Goal: Task Accomplishment & Management: Use online tool/utility

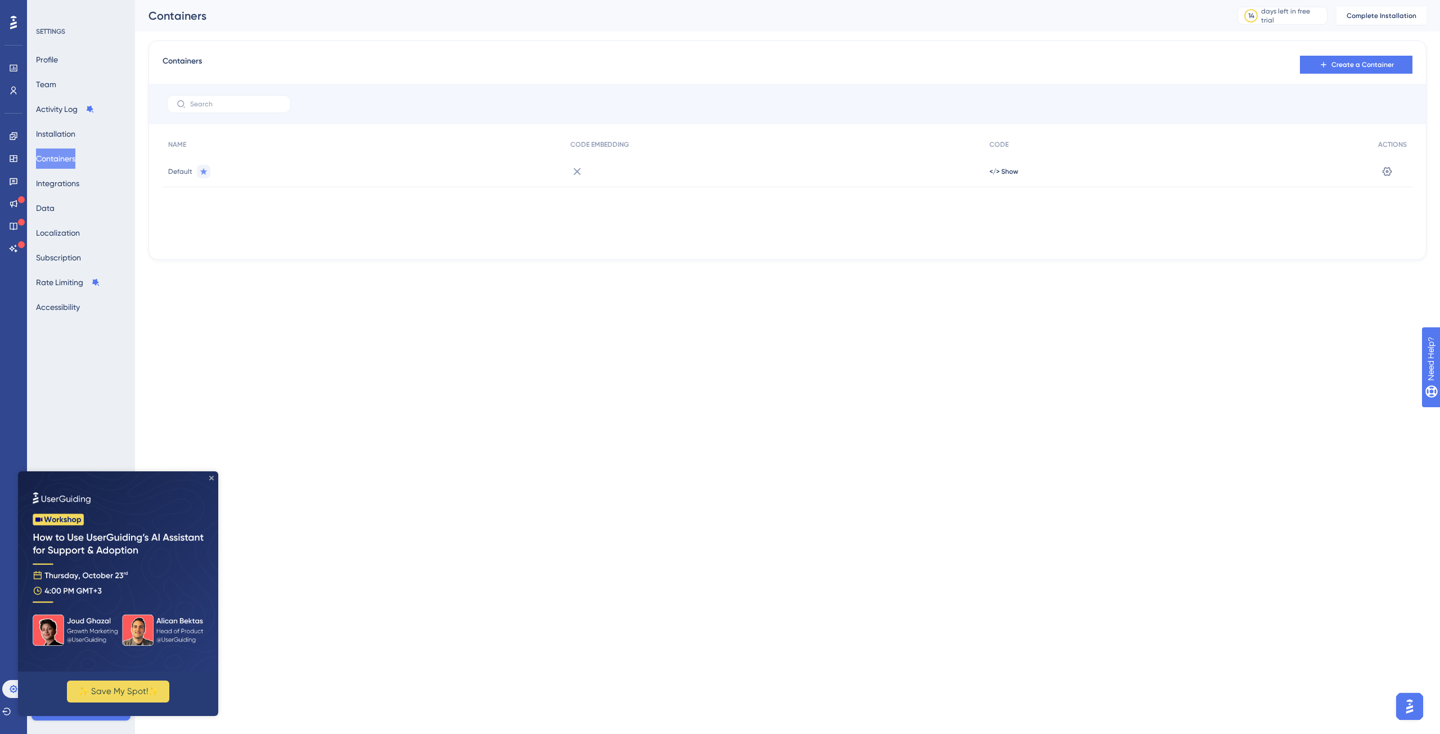
click at [211, 479] on icon "Close Preview" at bounding box center [211, 478] width 4 height 4
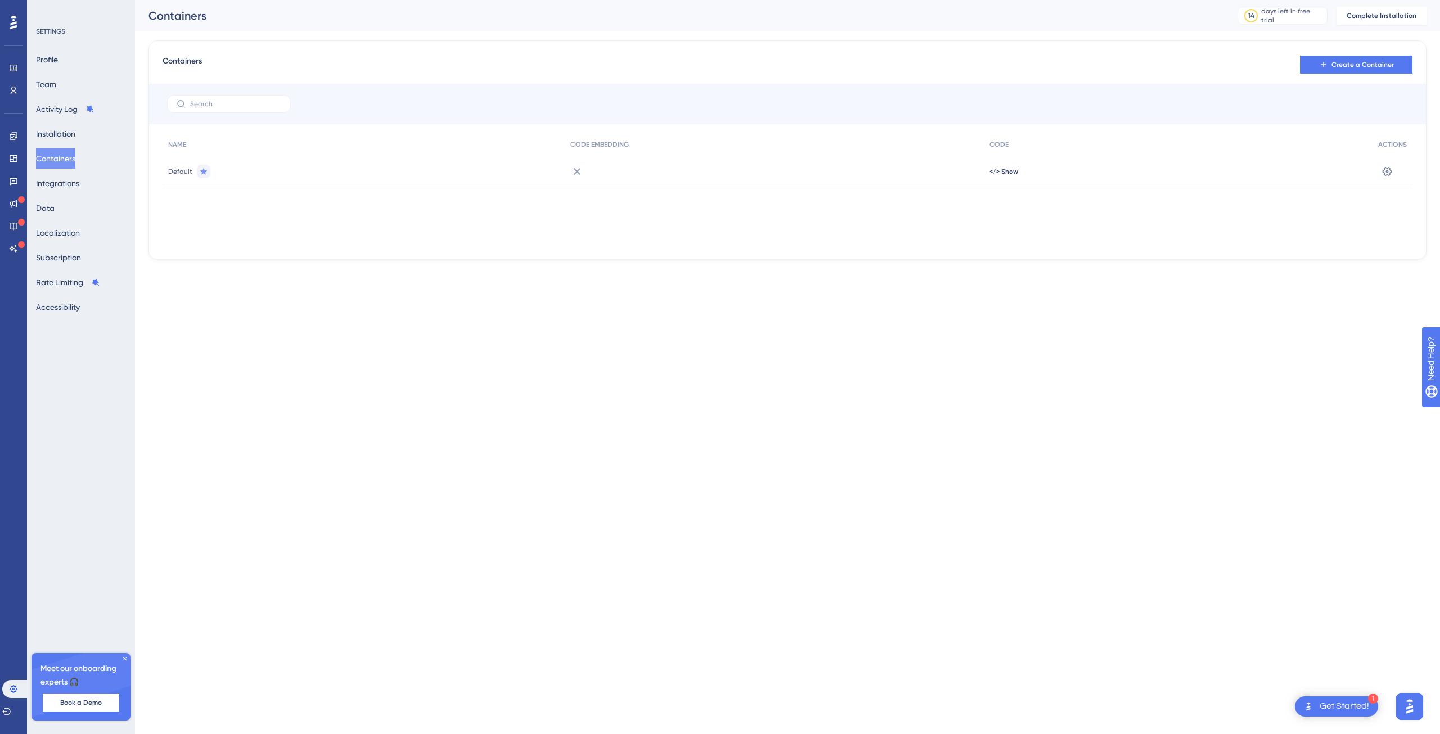
click at [121, 658] on icon at bounding box center [124, 658] width 7 height 7
click at [1325, 698] on div "1 Get Started!" at bounding box center [1335, 706] width 83 height 20
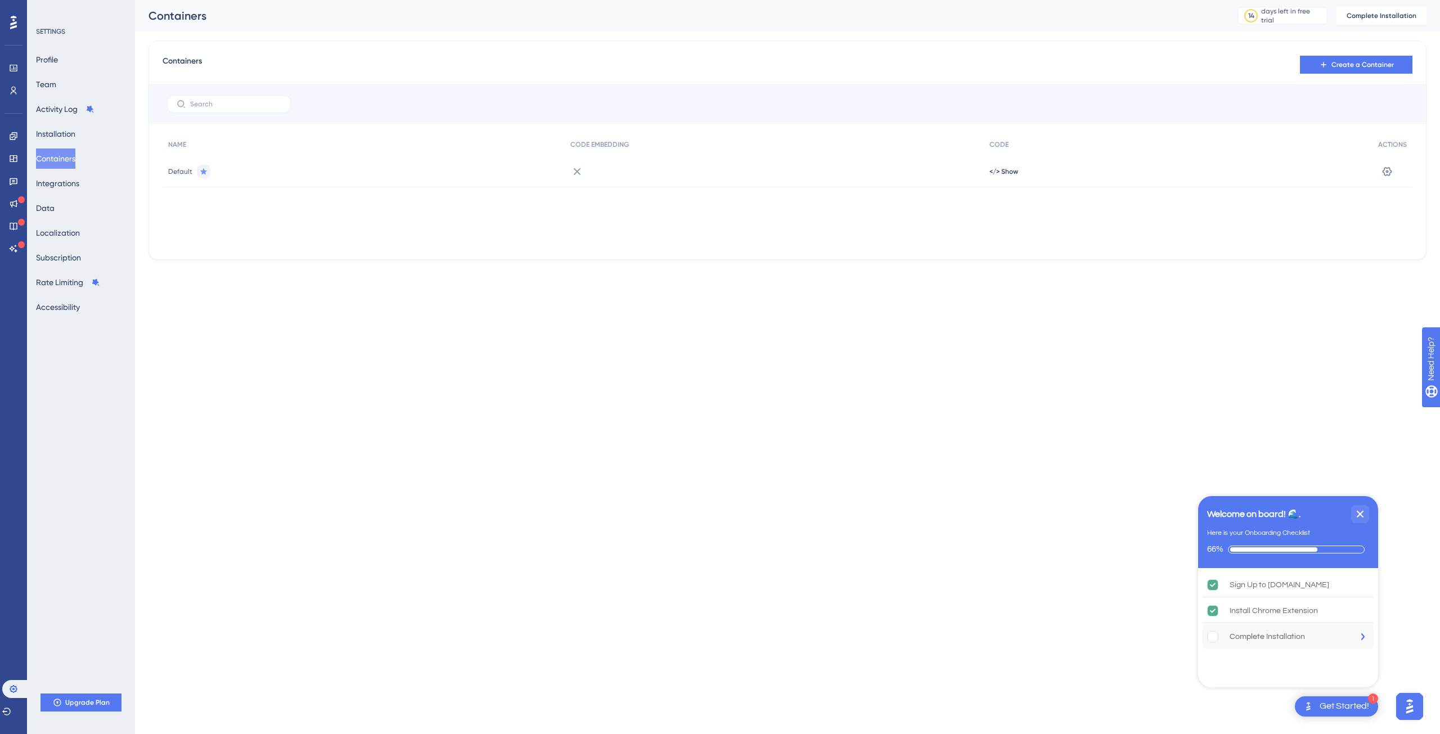
click at [1278, 640] on div "Complete Installation" at bounding box center [1266, 636] width 75 height 13
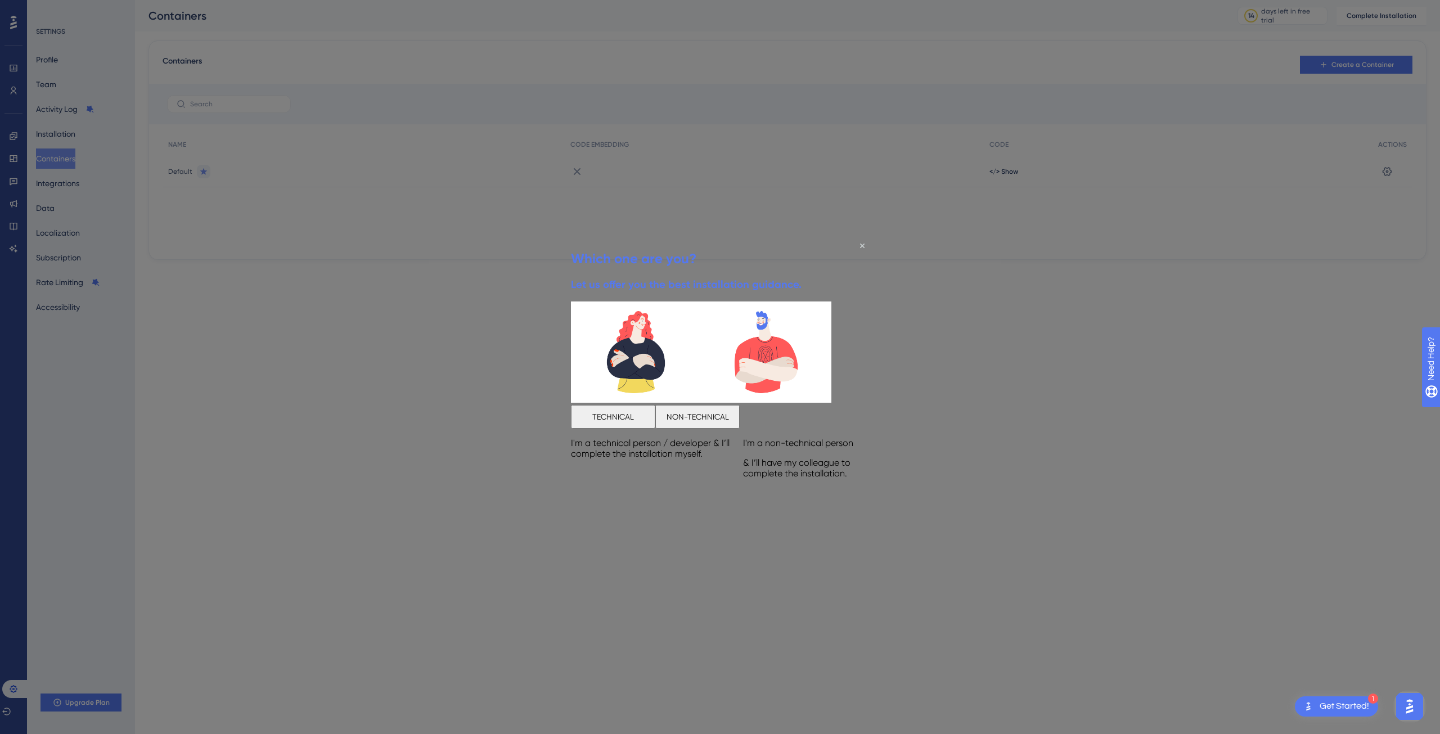
drag, startPoint x: 294, startPoint y: 134, endPoint x: 970, endPoint y: 368, distance: 715.4
click at [970, 368] on div at bounding box center [720, 367] width 1440 height 734
click at [801, 245] on div "Which one are you? Let us offer you the best installation guidance." at bounding box center [686, 270] width 231 height 62
drag, startPoint x: 861, startPoint y: 245, endPoint x: 1192, endPoint y: 427, distance: 377.5
click at [861, 245] on icon "Close Preview" at bounding box center [862, 245] width 4 height 4
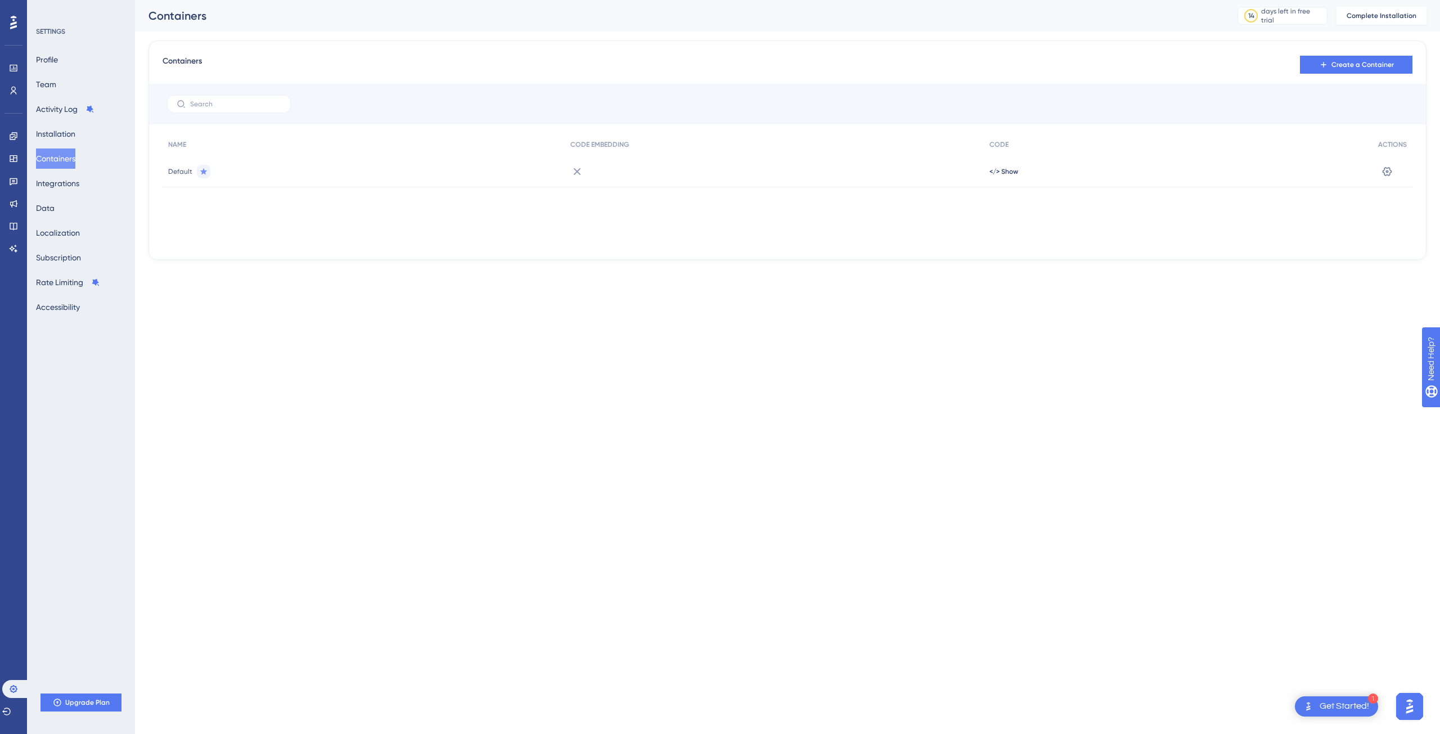
click at [497, 172] on div "Default" at bounding box center [364, 171] width 402 height 31
click at [184, 171] on span "Default" at bounding box center [180, 171] width 24 height 9
click at [1350, 57] on button "Create a Container" at bounding box center [1356, 65] width 112 height 18
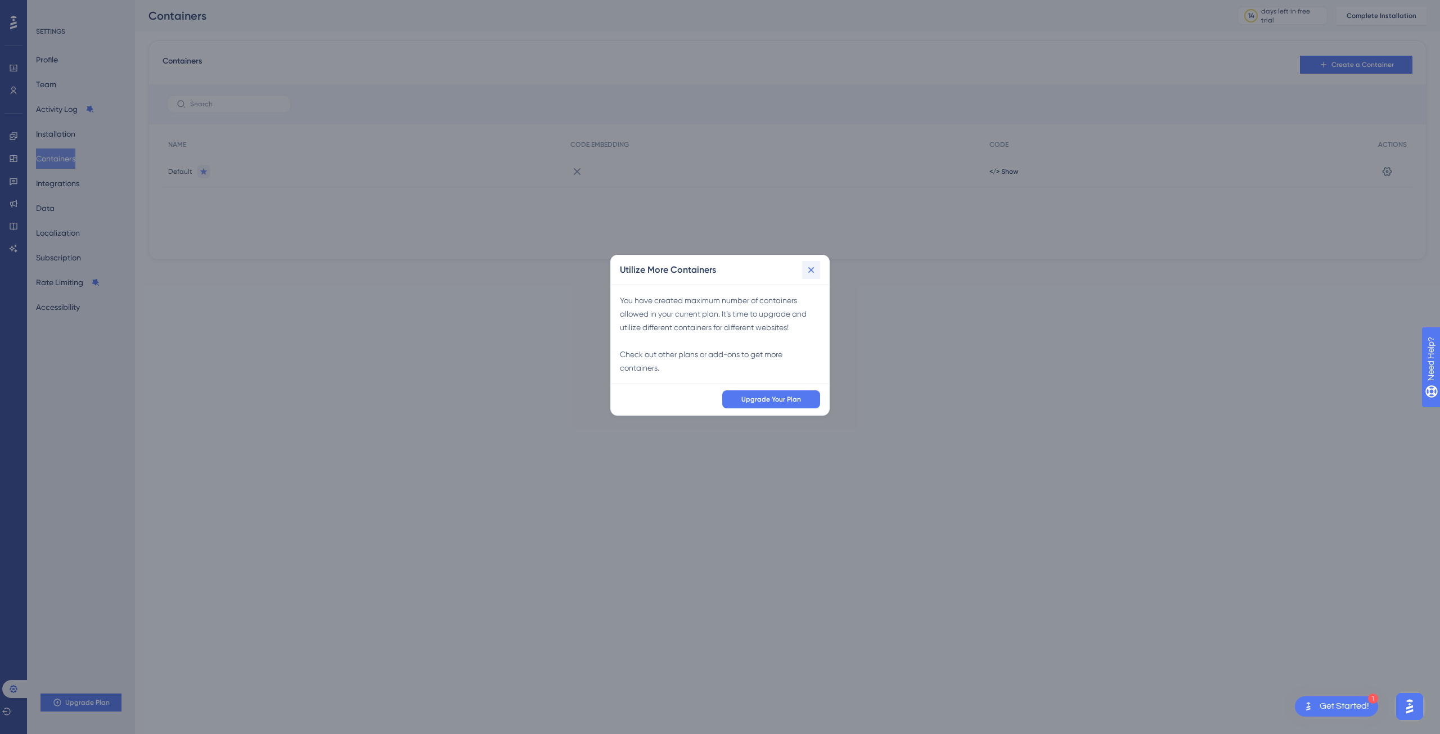
click at [814, 264] on icon at bounding box center [810, 269] width 11 height 11
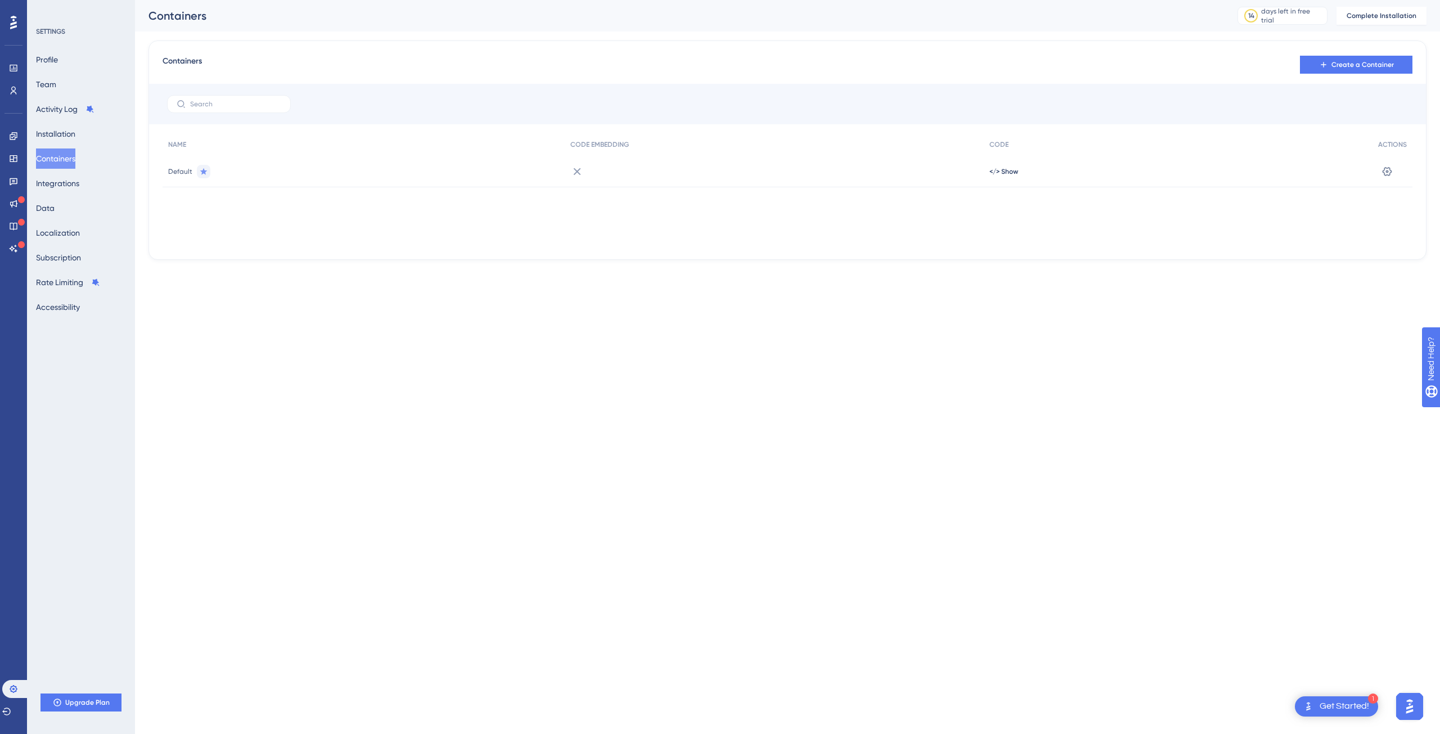
click at [178, 172] on span "Default" at bounding box center [180, 171] width 24 height 9
click at [189, 150] on div "NAME" at bounding box center [364, 144] width 402 height 23
click at [1338, 707] on div "Get Started!" at bounding box center [1343, 706] width 49 height 12
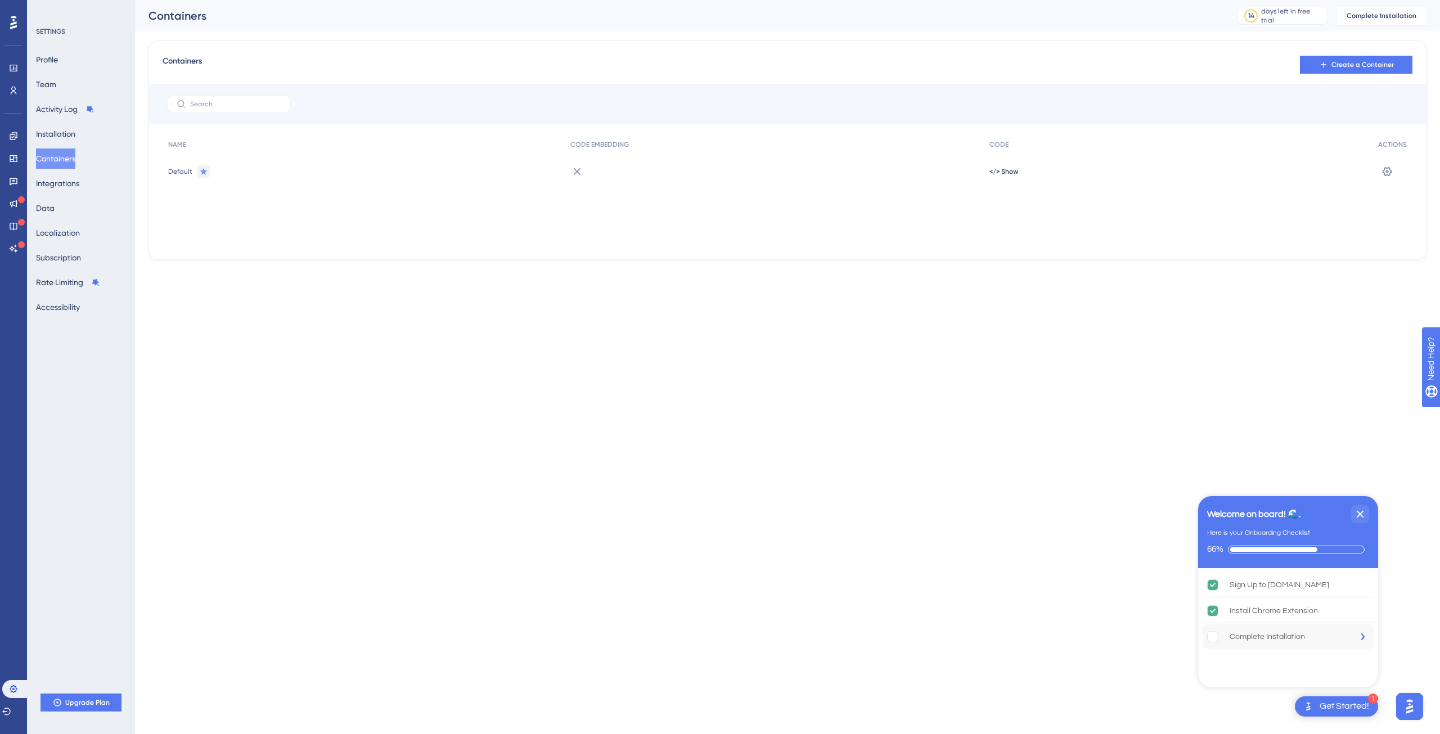
click at [1271, 629] on div "Complete Installation" at bounding box center [1287, 636] width 171 height 25
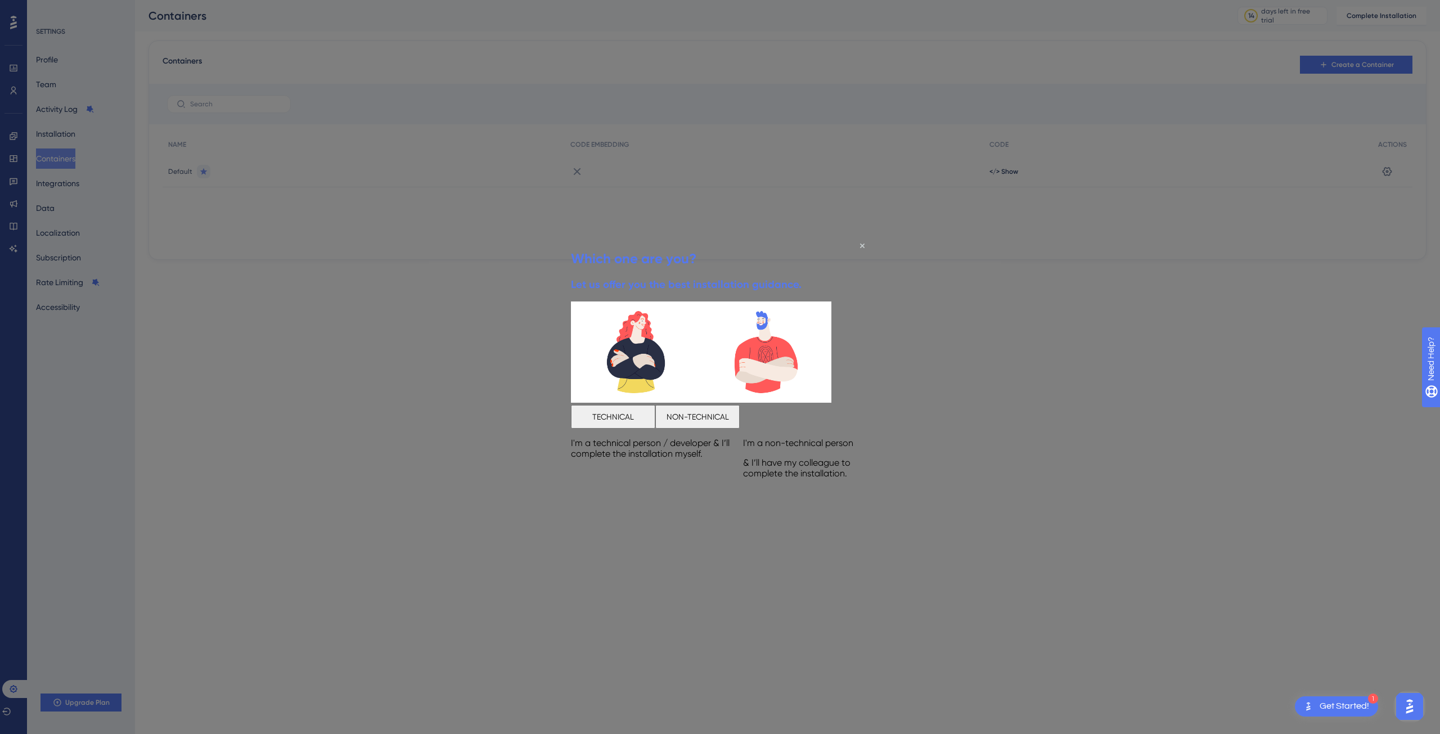
click at [655, 418] on button "TECHNICAL" at bounding box center [613, 417] width 84 height 24
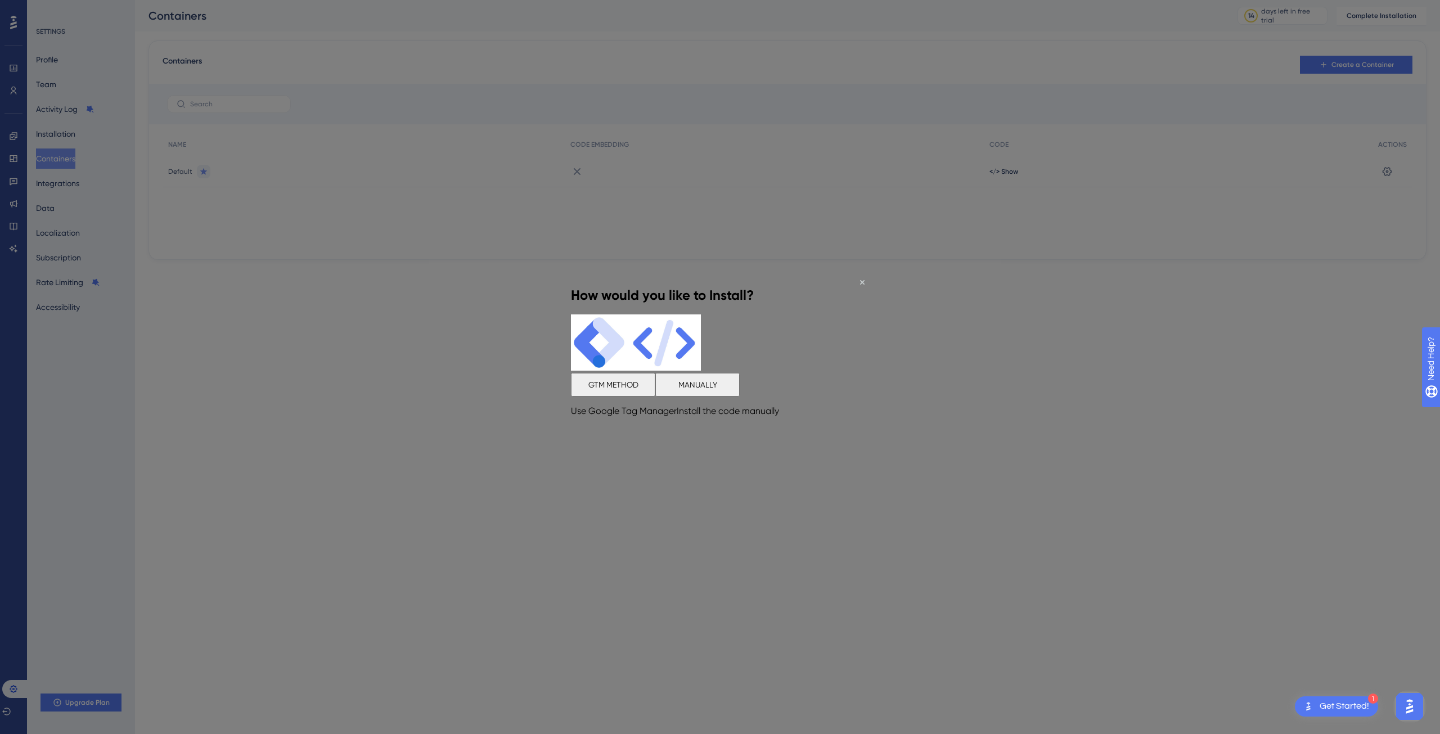
click at [655, 396] on button "GTM METHOD" at bounding box center [613, 384] width 84 height 24
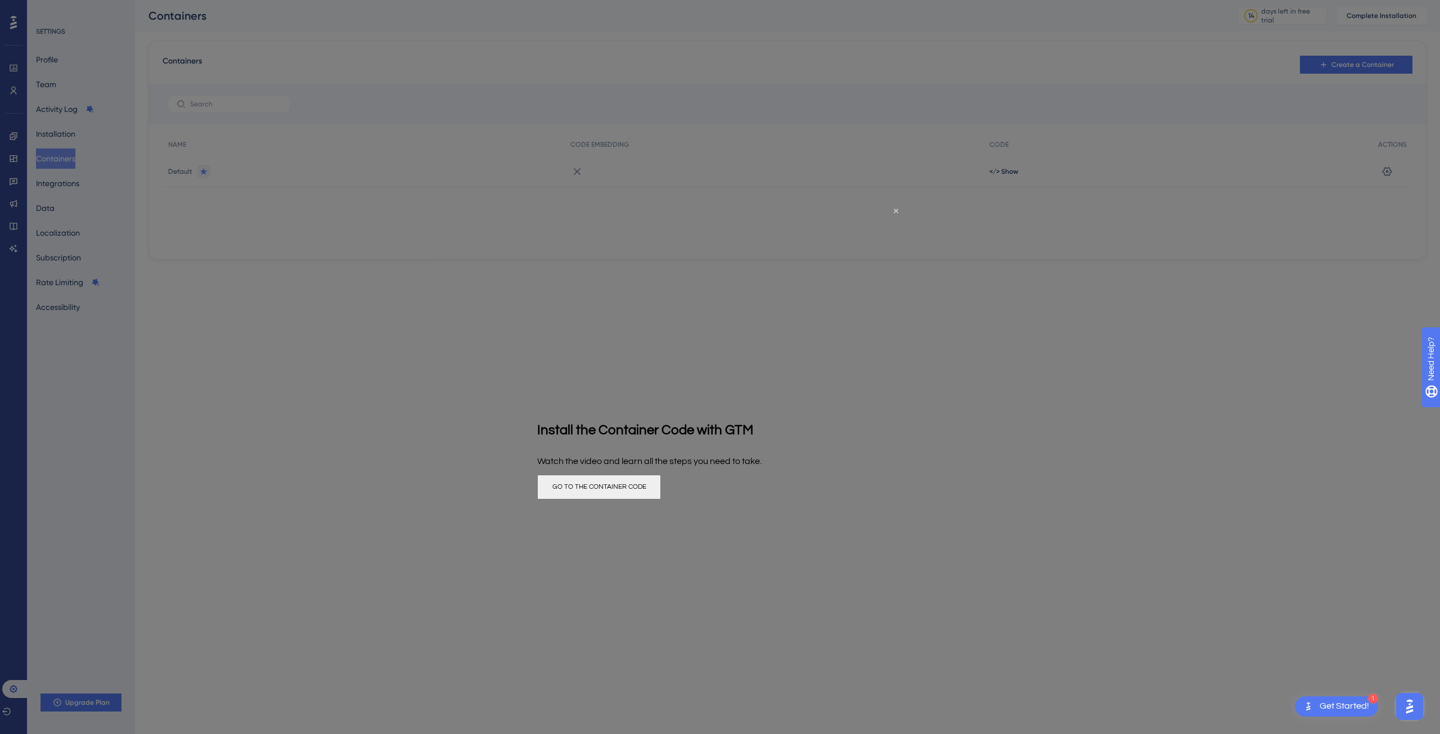
click at [661, 499] on button "GO TO THE CONTAINER CODE" at bounding box center [599, 487] width 124 height 25
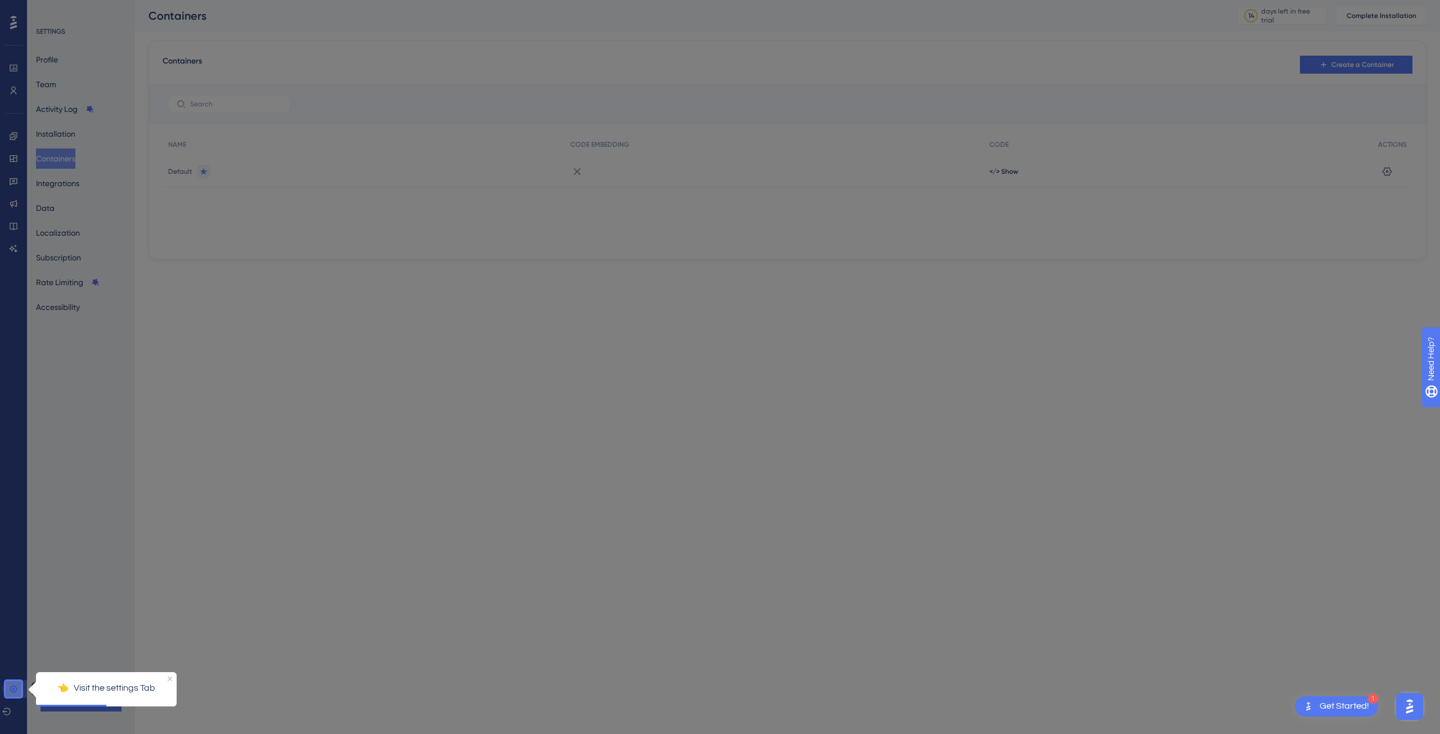
click at [15, 689] on icon at bounding box center [13, 688] width 9 height 9
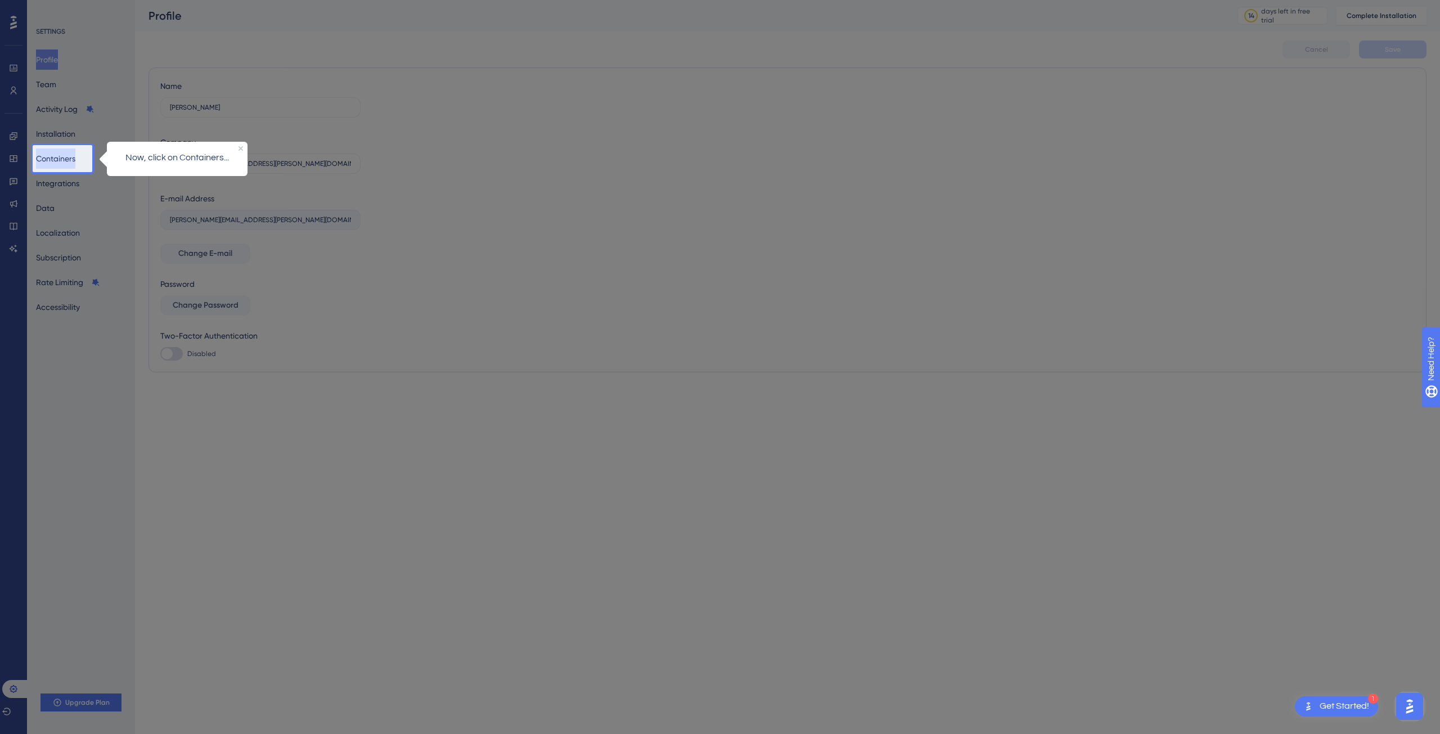
click at [75, 163] on button "Containers" at bounding box center [55, 158] width 39 height 20
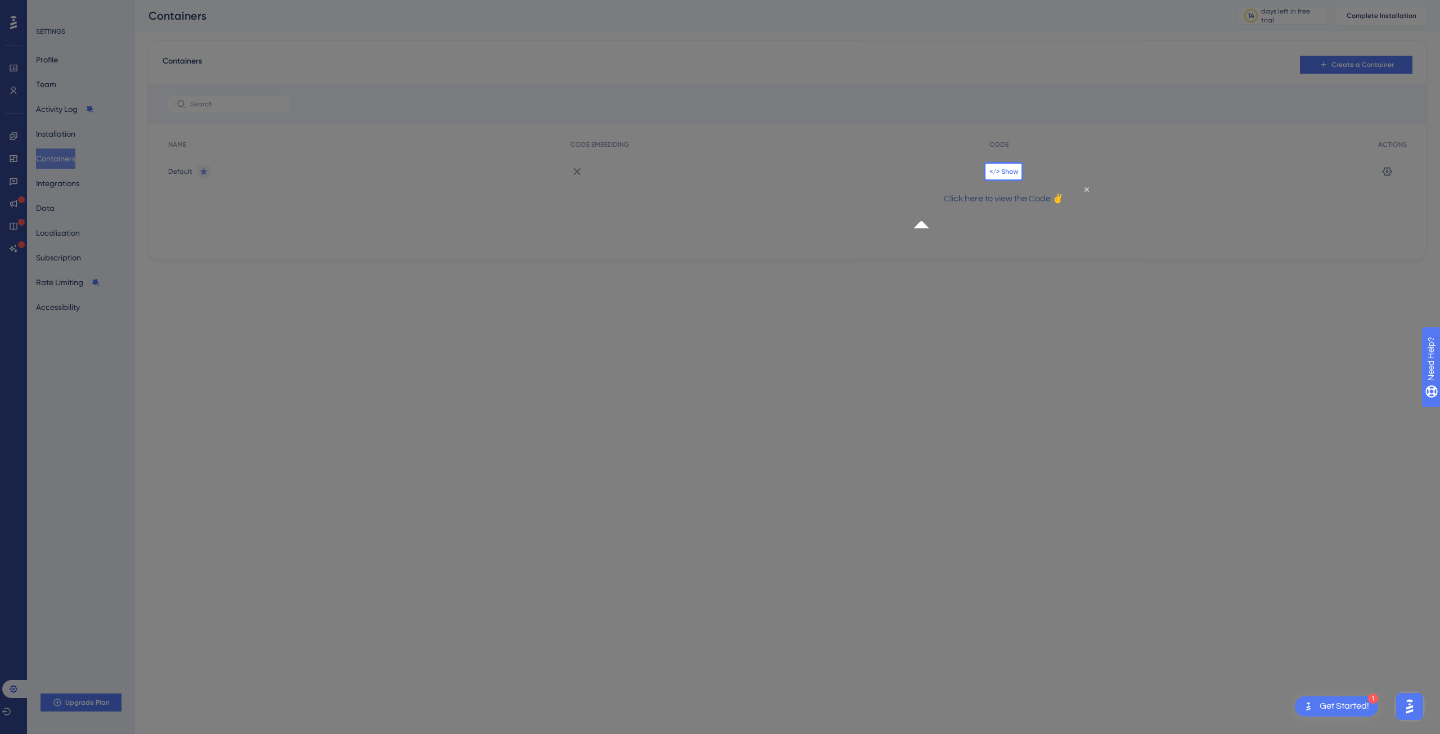
click at [996, 168] on span "</> Show" at bounding box center [1003, 171] width 29 height 9
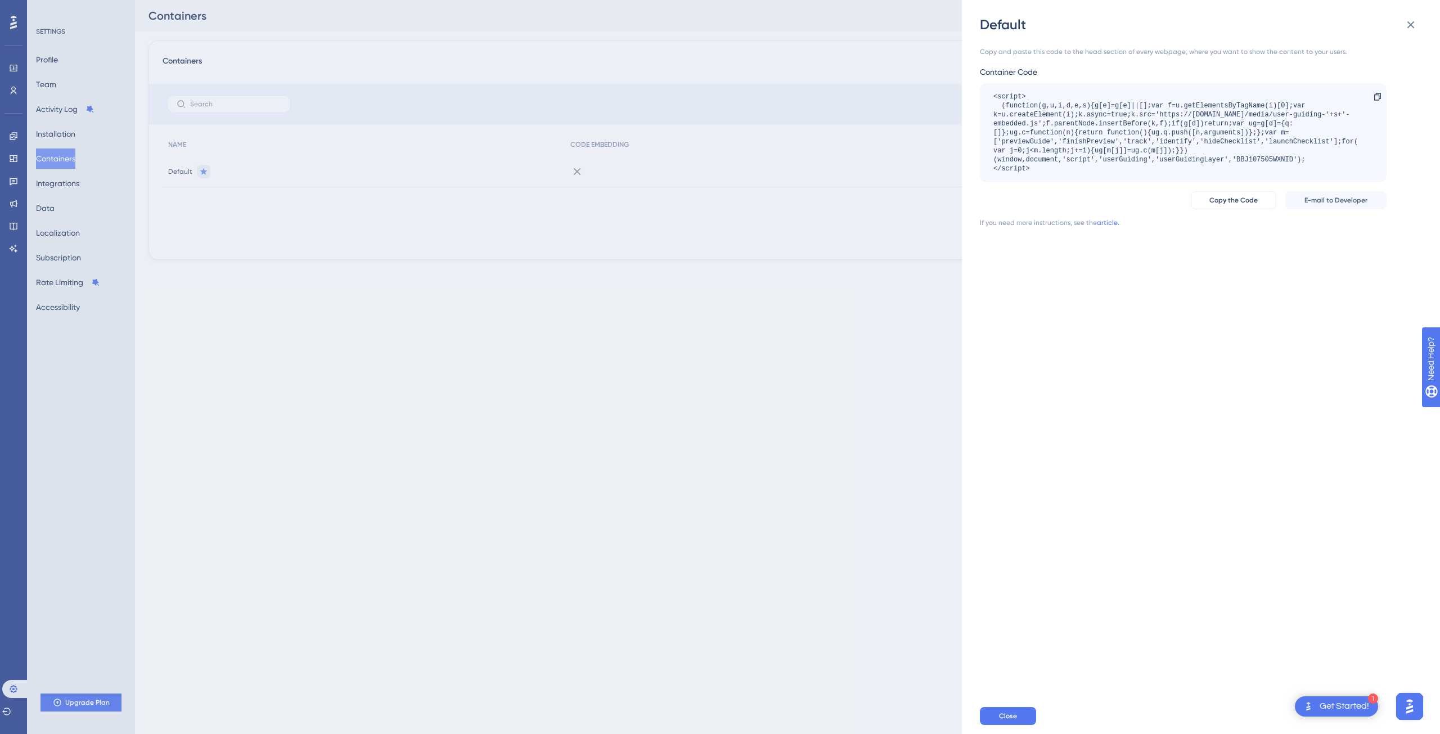
click at [1119, 197] on div "Copy the Code E-mail to Developer" at bounding box center [1183, 200] width 407 height 18
click at [1075, 128] on div "<script> (function(g,u,i,d,e,s){g[e]=g[e]||[];var f=u.getElementsByTagName(i)[0…" at bounding box center [1177, 132] width 368 height 81
click at [1078, 130] on div "<script> (function(g,u,i,d,e,s){g[e]=g[e]||[];var f=u.getElementsByTagName(i)[0…" at bounding box center [1177, 132] width 368 height 81
click at [1165, 190] on div "Copy and paste this code to the head section of every webpage, where you want t…" at bounding box center [1183, 137] width 407 height 180
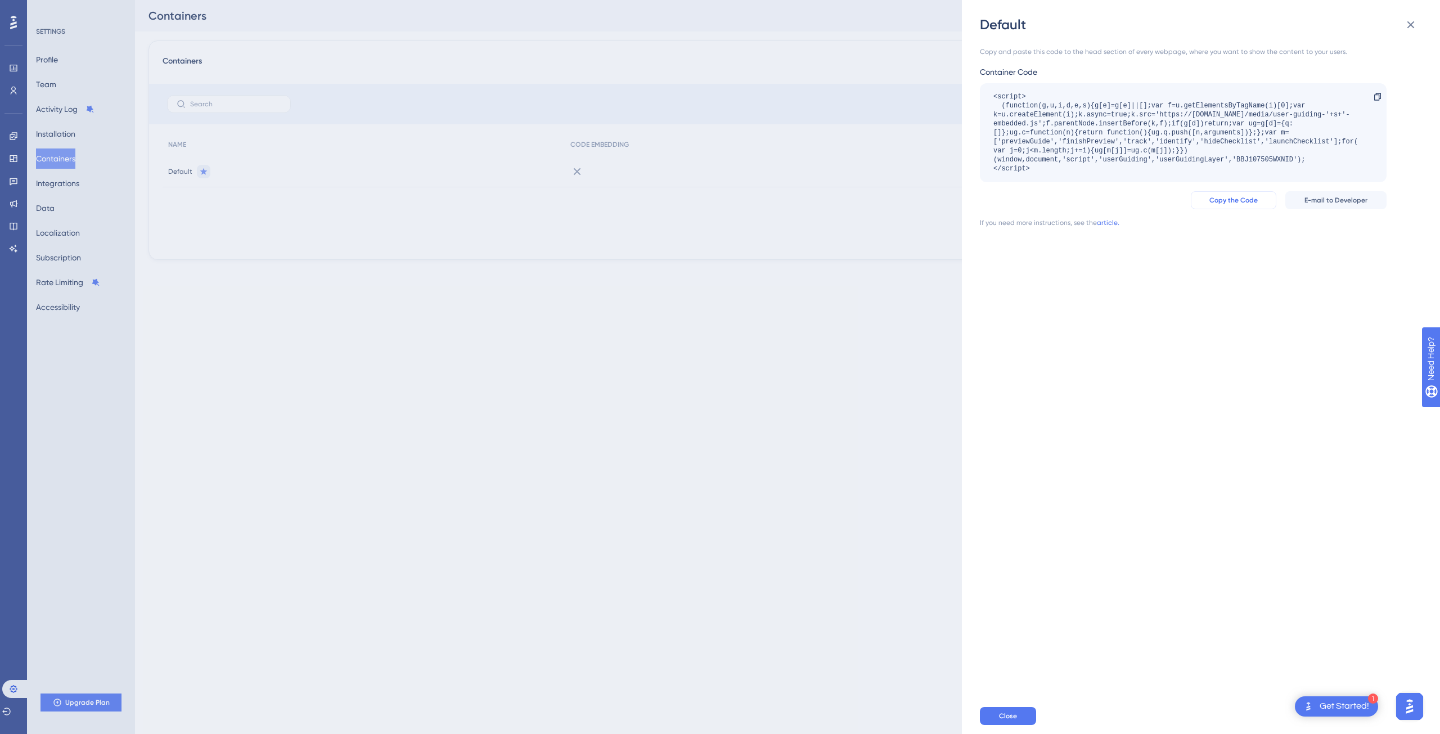
click at [1235, 201] on span "Copy the Code" at bounding box center [1233, 200] width 48 height 9
click at [1382, 97] on div at bounding box center [1377, 97] width 18 height 18
click at [1117, 220] on link "article." at bounding box center [1108, 222] width 22 height 9
click at [65, 87] on div "Default Copy and paste this code to the head section of every webpage, where yo…" at bounding box center [720, 367] width 1440 height 734
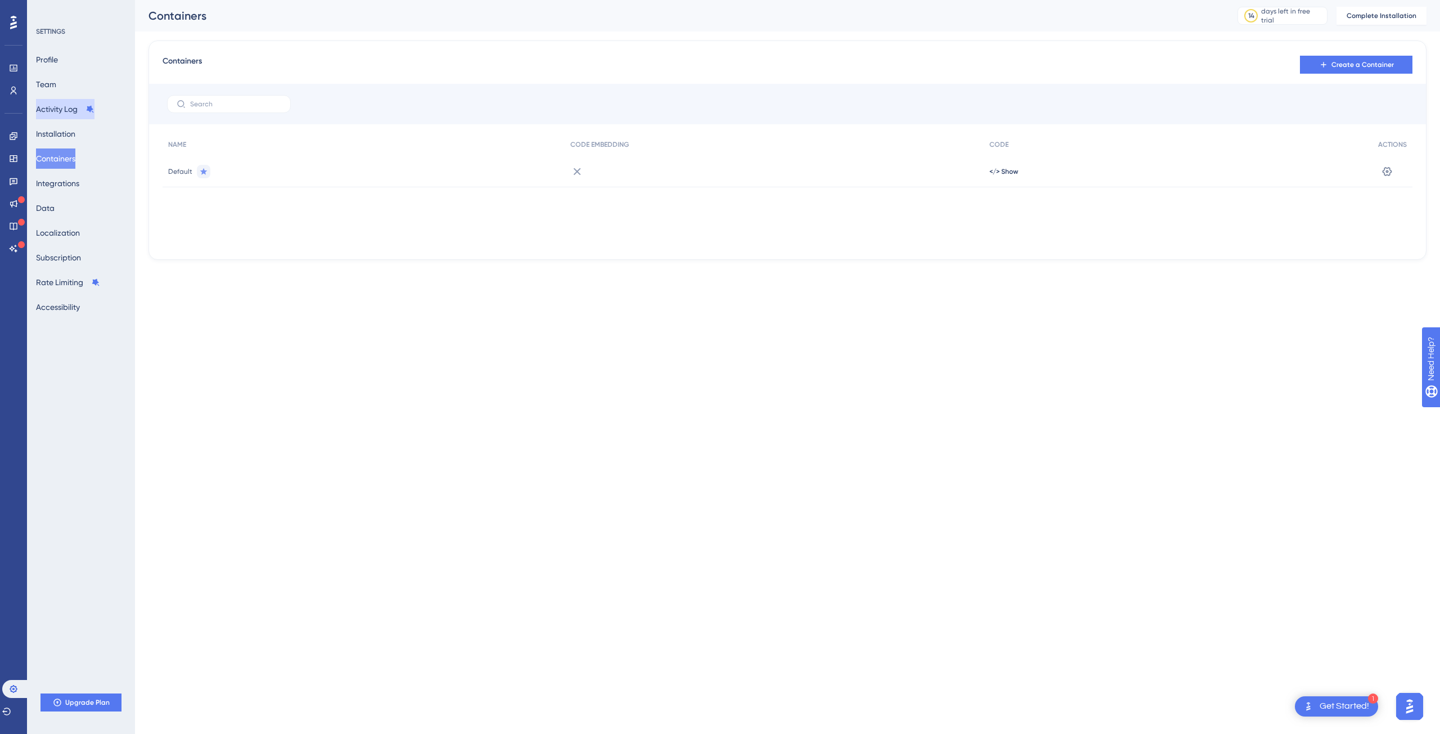
click at [71, 99] on button "Activity Log" at bounding box center [65, 109] width 58 height 20
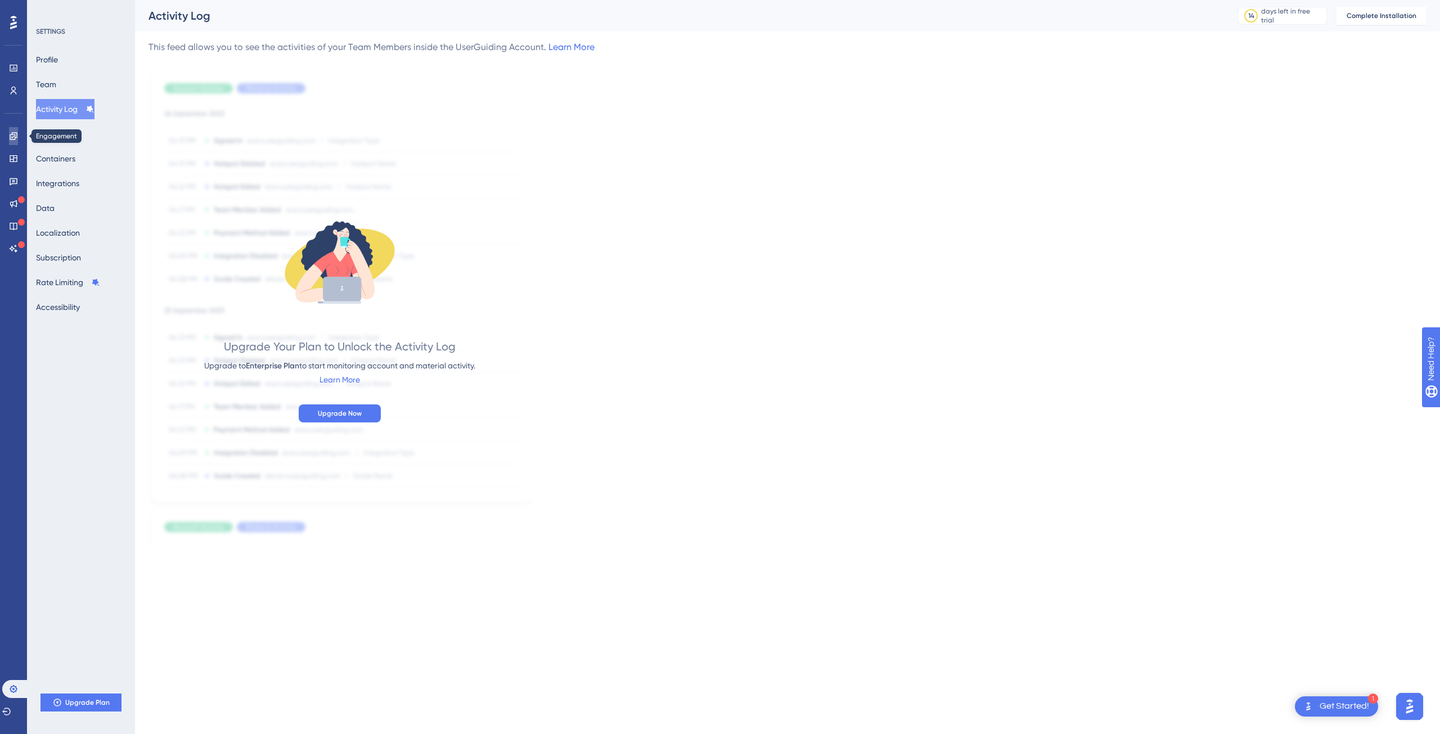
click at [10, 141] on link at bounding box center [13, 136] width 9 height 18
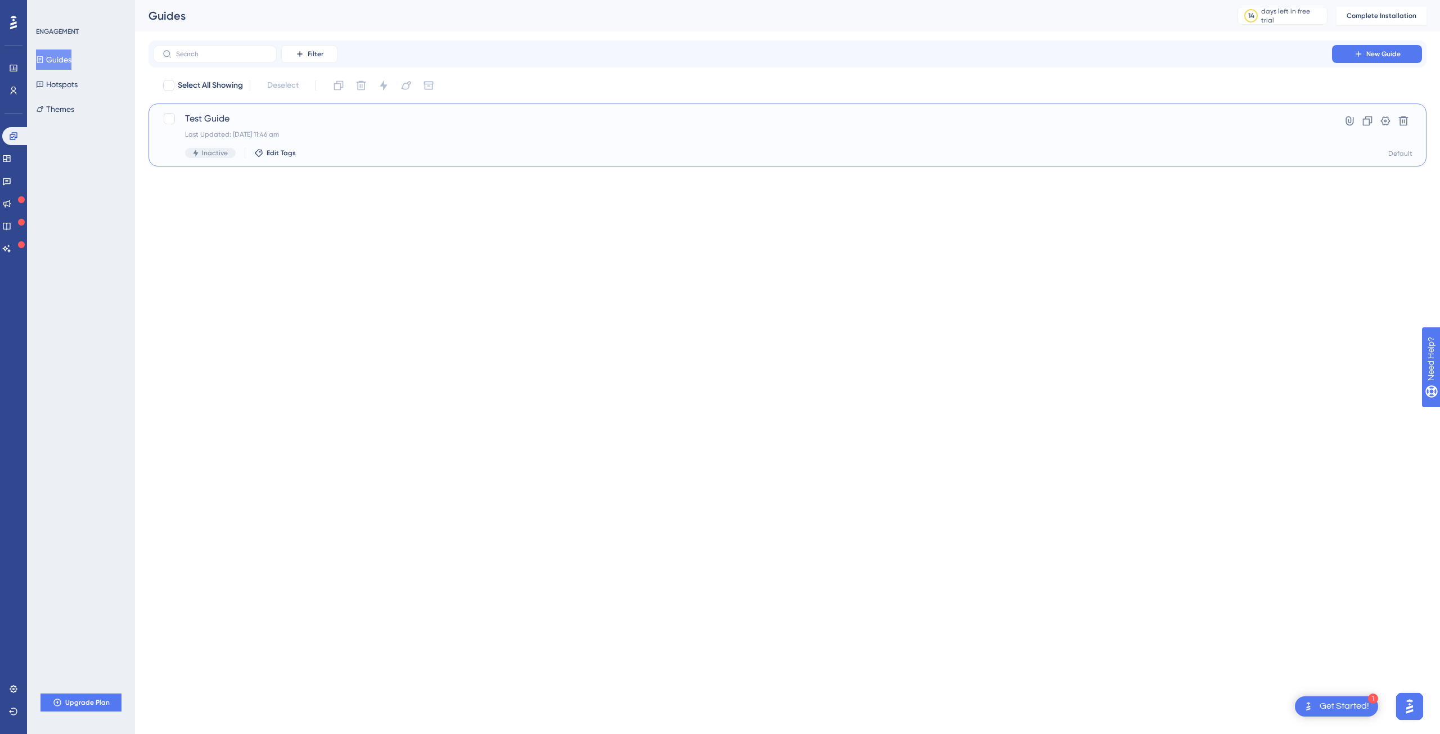
click at [247, 119] on span "Test Guide" at bounding box center [742, 118] width 1115 height 13
click at [1353, 47] on button "New Guide" at bounding box center [1377, 54] width 90 height 18
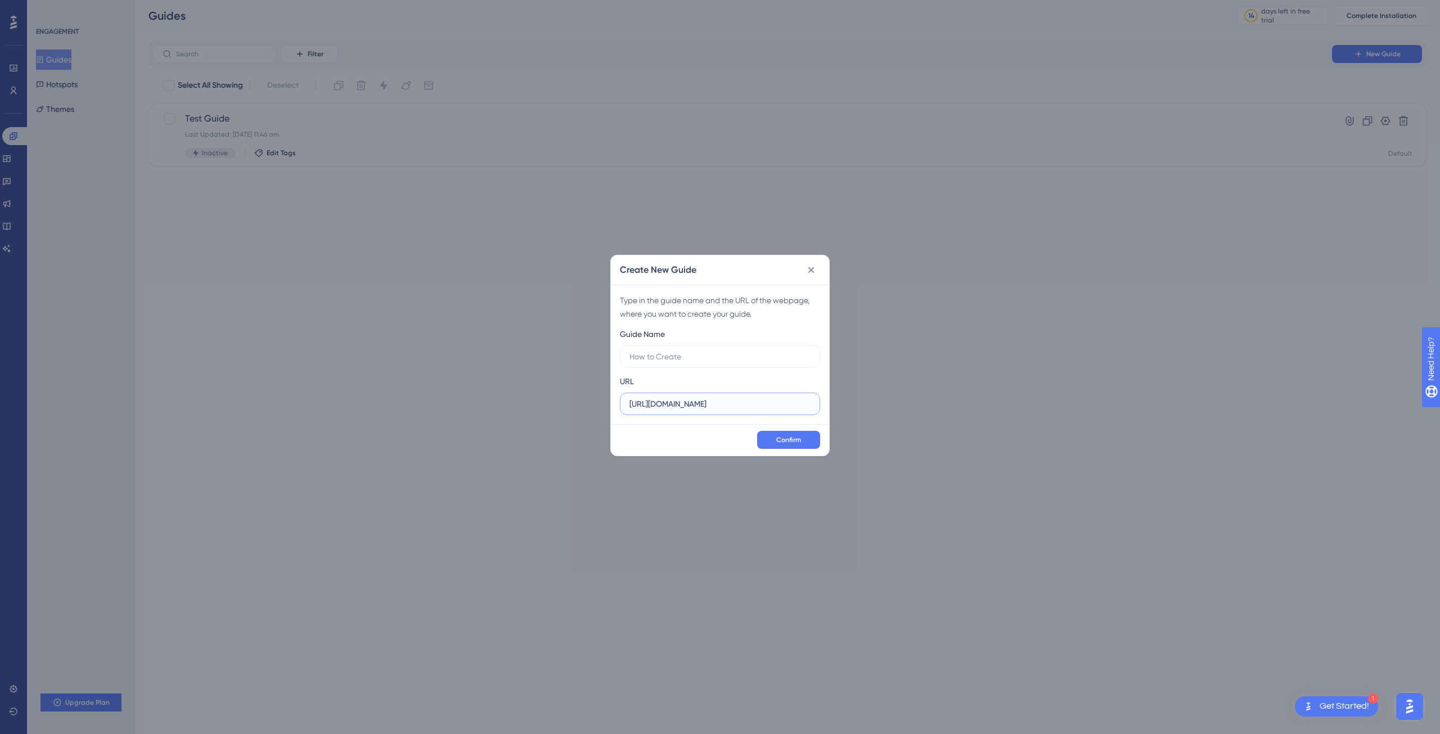
click at [770, 407] on input "[URL][DOMAIN_NAME]" at bounding box center [719, 404] width 181 height 12
click at [729, 405] on input "[URL][DOMAIN_NAME]" at bounding box center [719, 404] width 181 height 12
click at [727, 402] on input "[URL][DOMAIN_NAME]" at bounding box center [719, 404] width 181 height 12
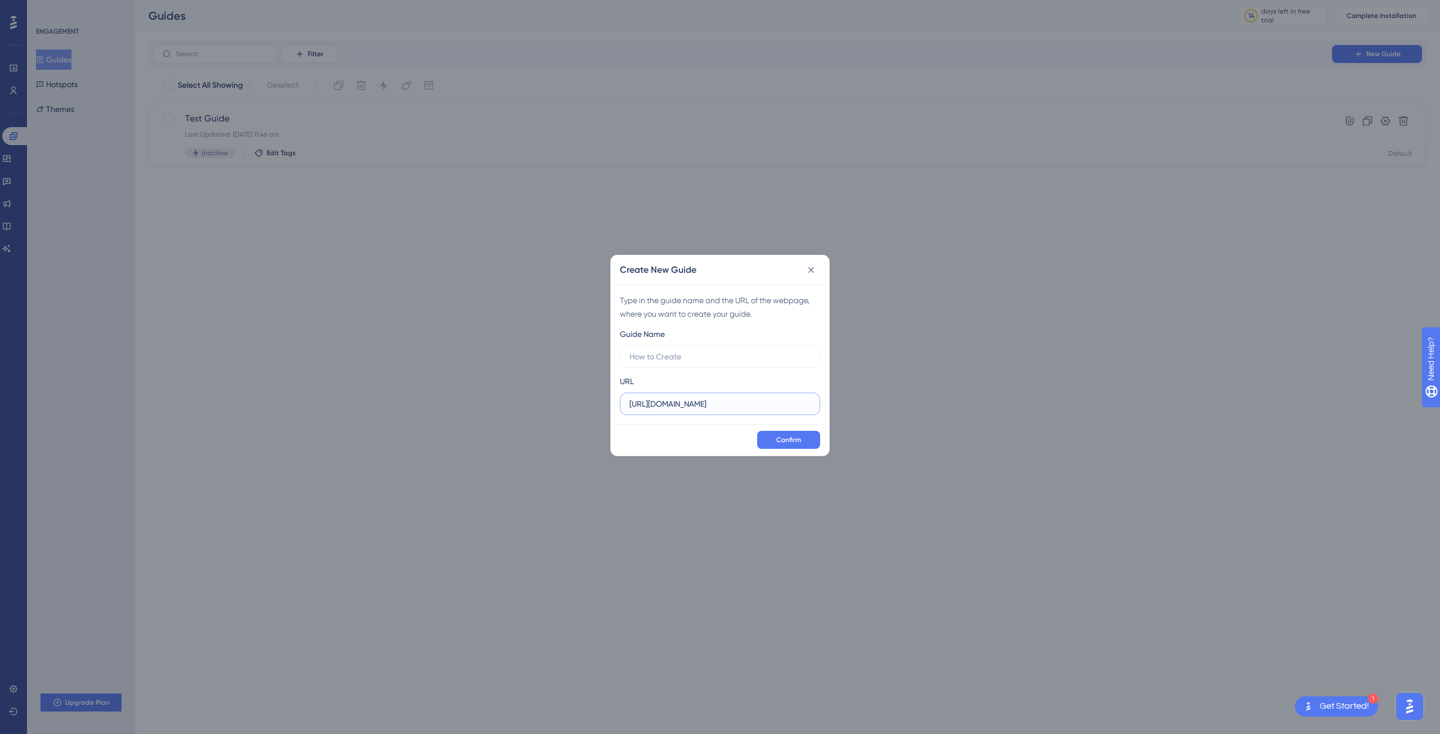
click at [727, 401] on input "[URL][DOMAIN_NAME]" at bounding box center [719, 404] width 181 height 12
paste input "[DOMAIN_NAME][URL]"
type input "[URL][DOMAIN_NAME]"
click at [727, 364] on label at bounding box center [720, 356] width 200 height 22
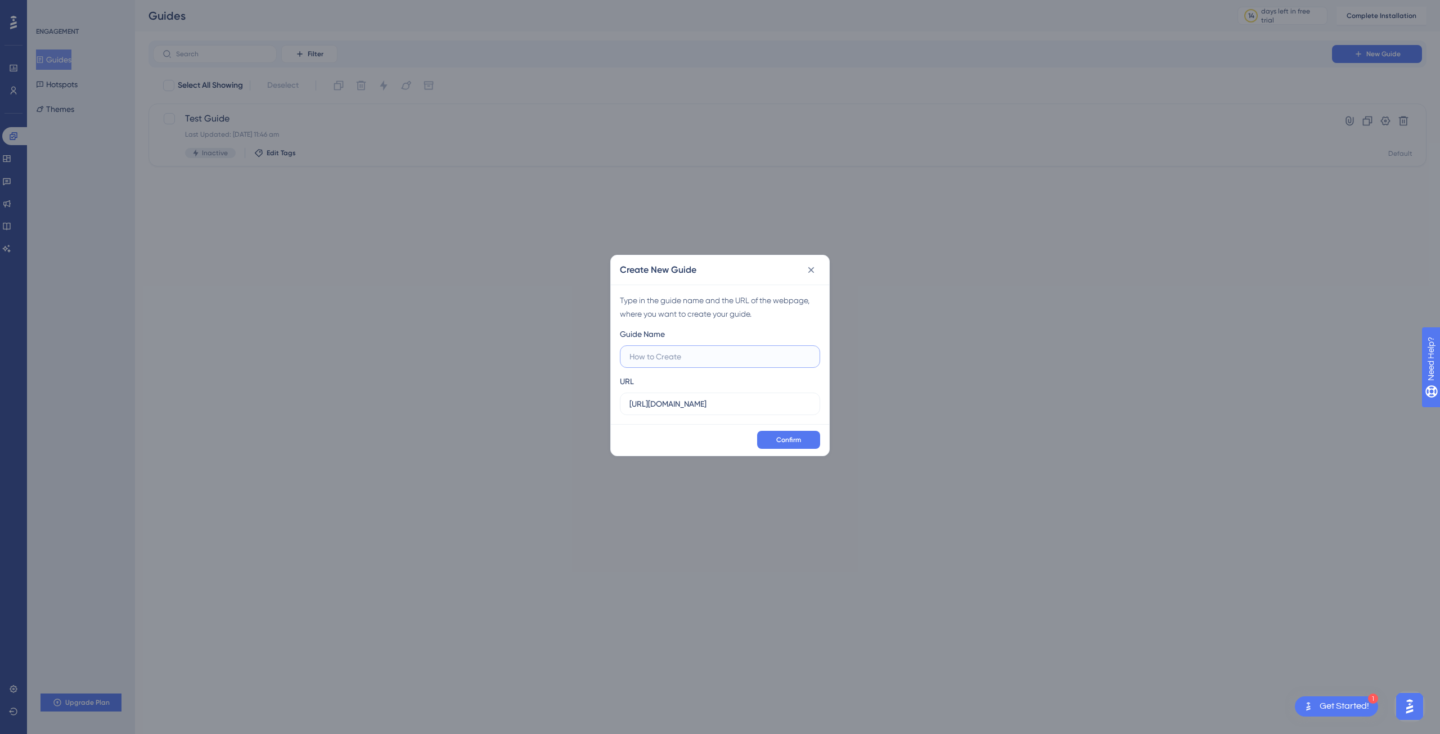
click at [727, 363] on input "text" at bounding box center [719, 356] width 181 height 12
type input "How to log in to crises control"
click at [772, 442] on button "Confirm" at bounding box center [788, 440] width 63 height 18
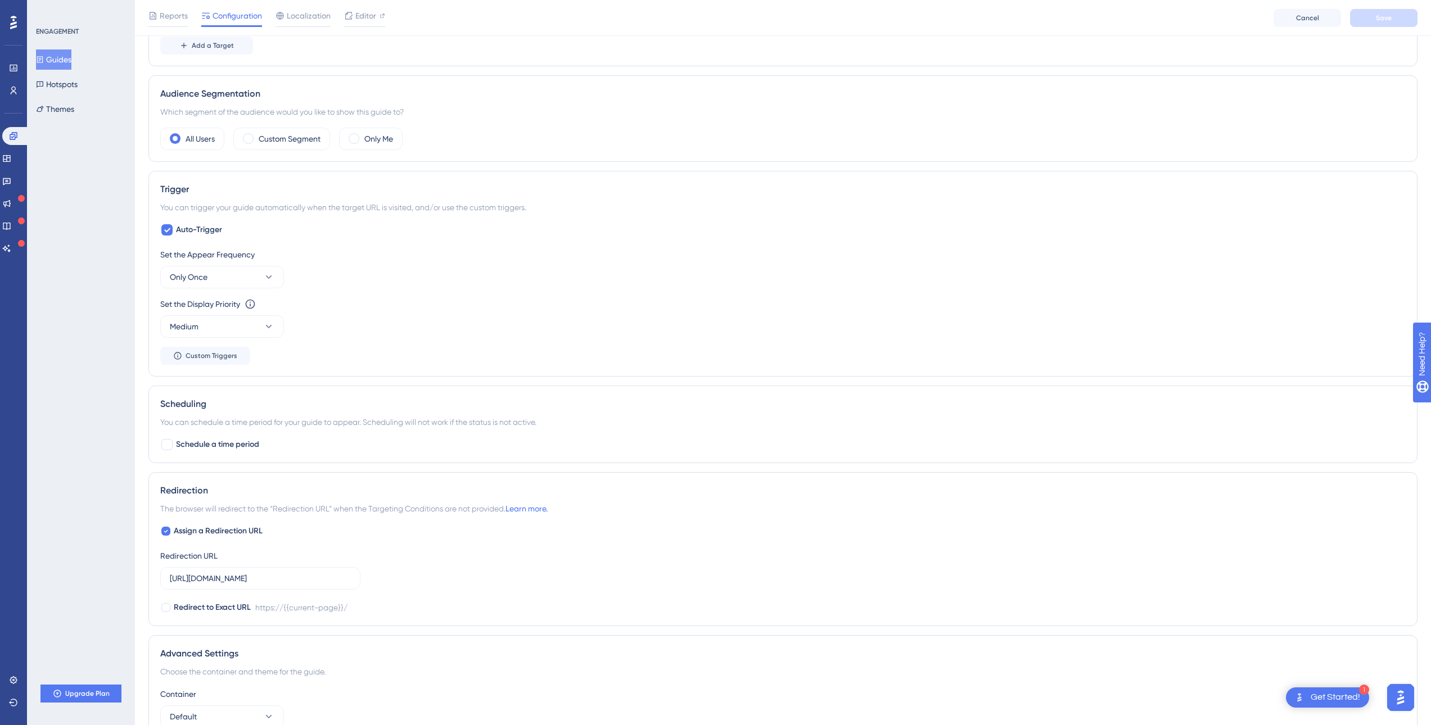
scroll to position [472, 0]
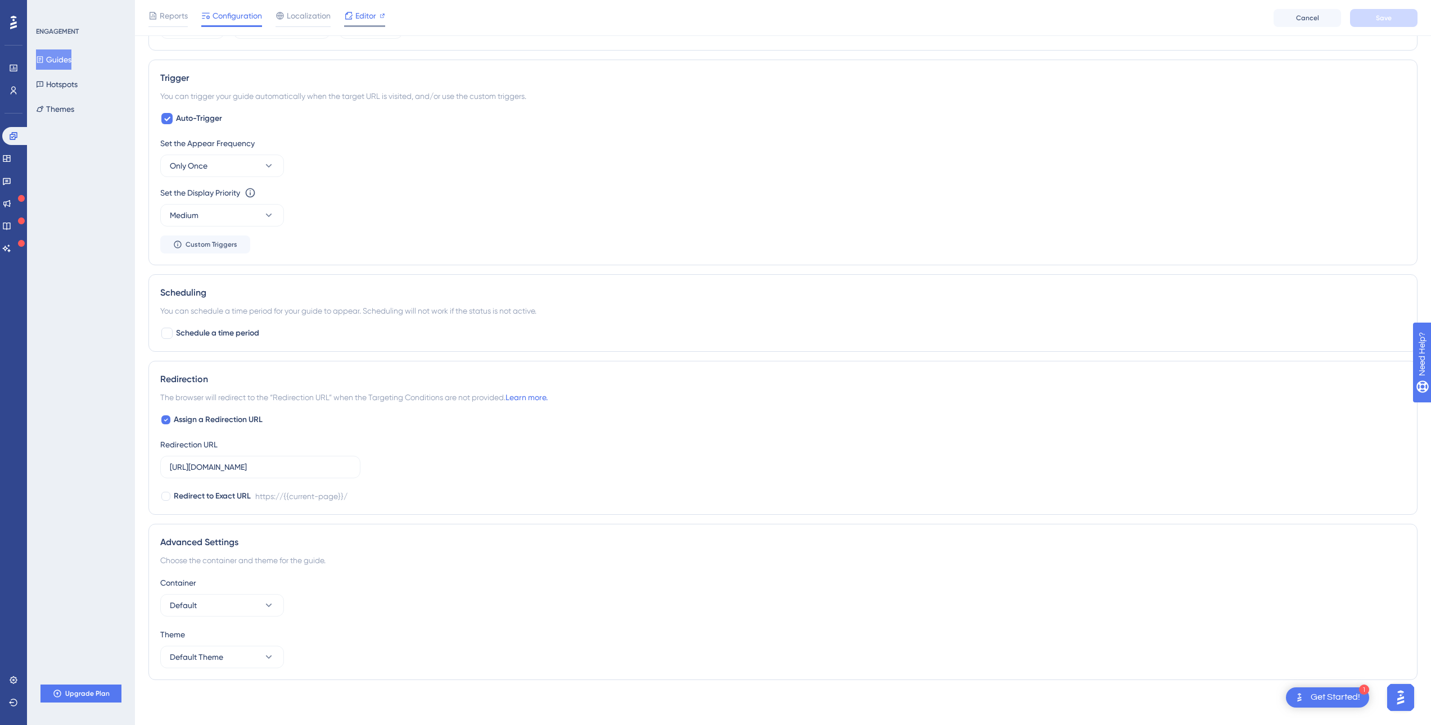
click at [369, 12] on span "Editor" at bounding box center [365, 15] width 21 height 13
click at [13, 91] on icon at bounding box center [14, 91] width 6 height 8
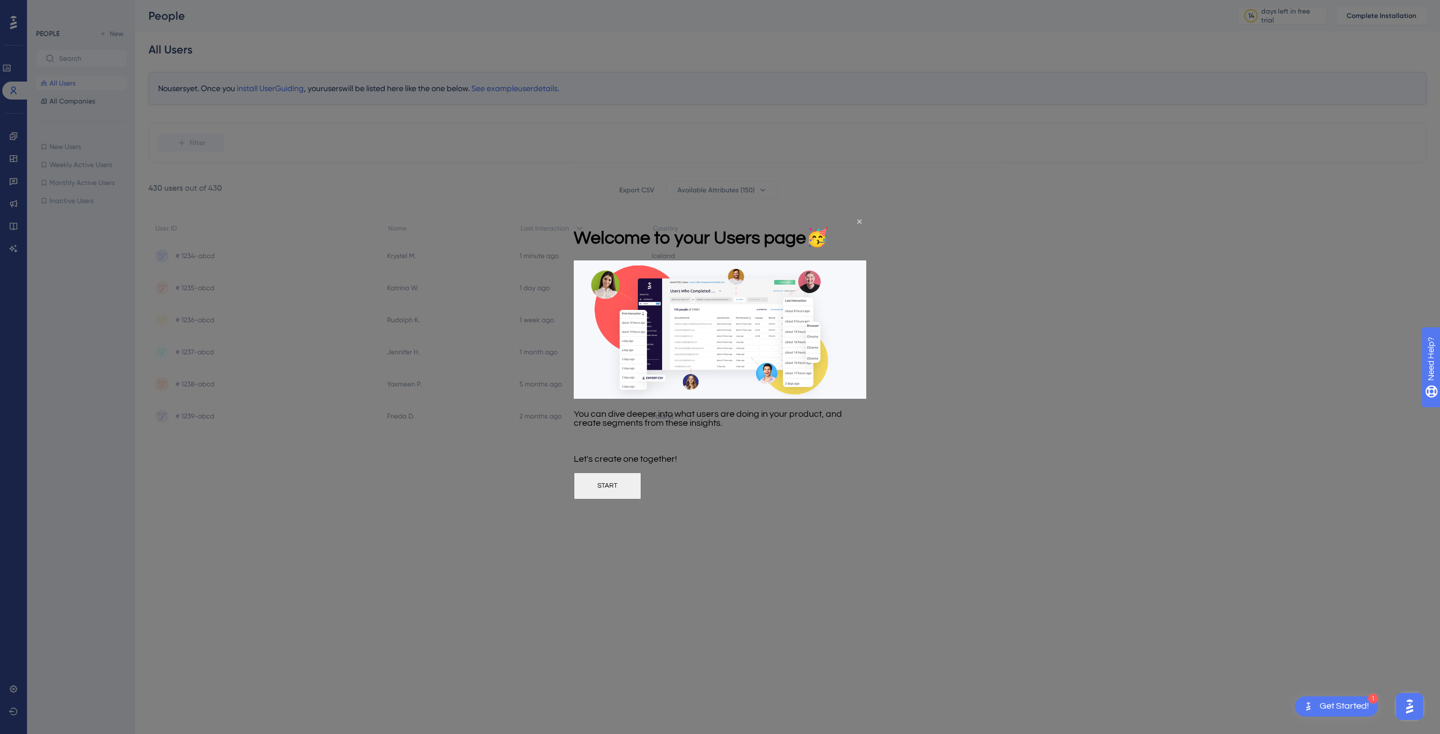
drag, startPoint x: 702, startPoint y: 492, endPoint x: 1285, endPoint y: 714, distance: 624.3
click at [641, 492] on button "START" at bounding box center [607, 485] width 67 height 27
